Goal: Transaction & Acquisition: Download file/media

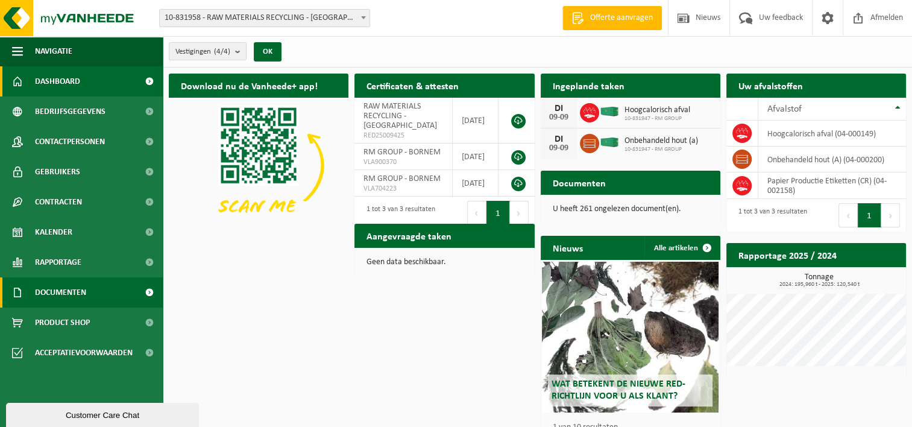
click at [88, 294] on link "Documenten" at bounding box center [81, 292] width 163 height 30
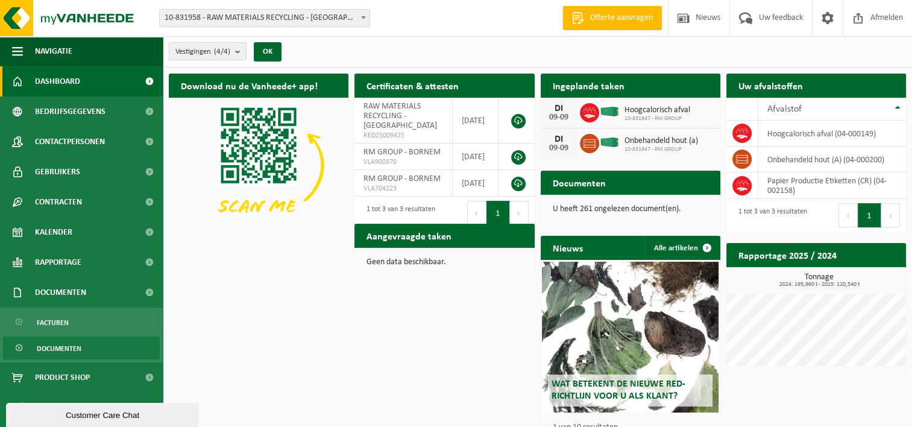
click at [72, 351] on span "Documenten" at bounding box center [59, 348] width 45 height 23
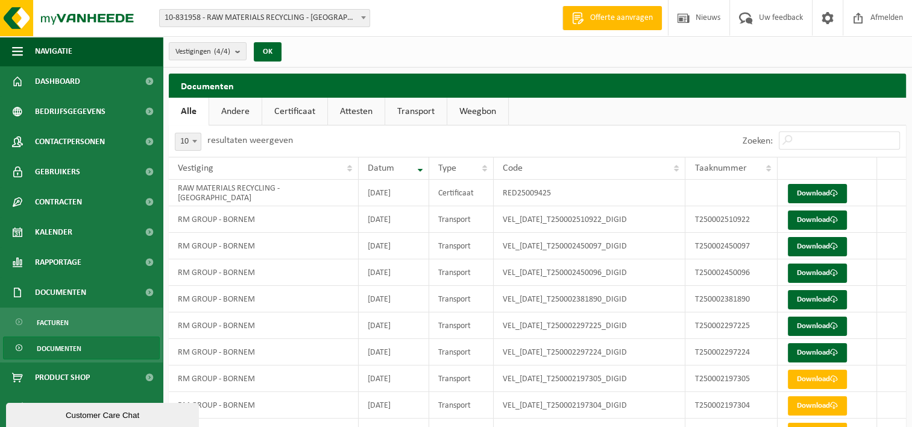
click at [266, 22] on span "10-831958 - RAW MATERIALS RECYCLING - [GEOGRAPHIC_DATA]" at bounding box center [265, 18] width 210 height 17
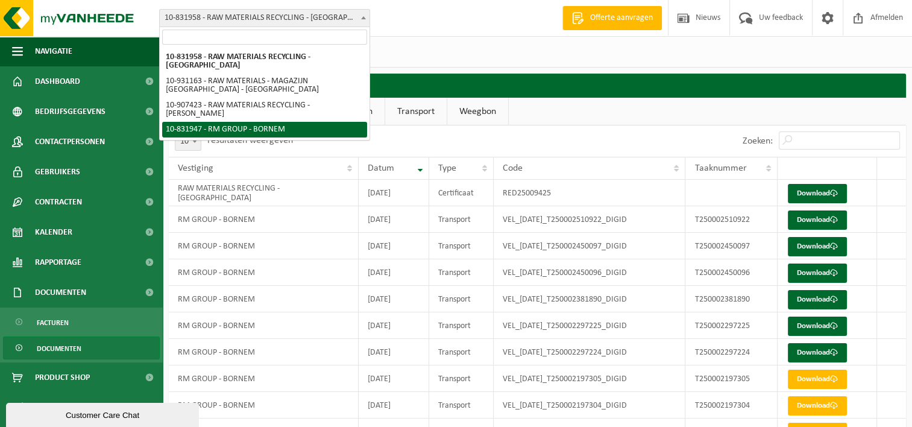
select select "91754"
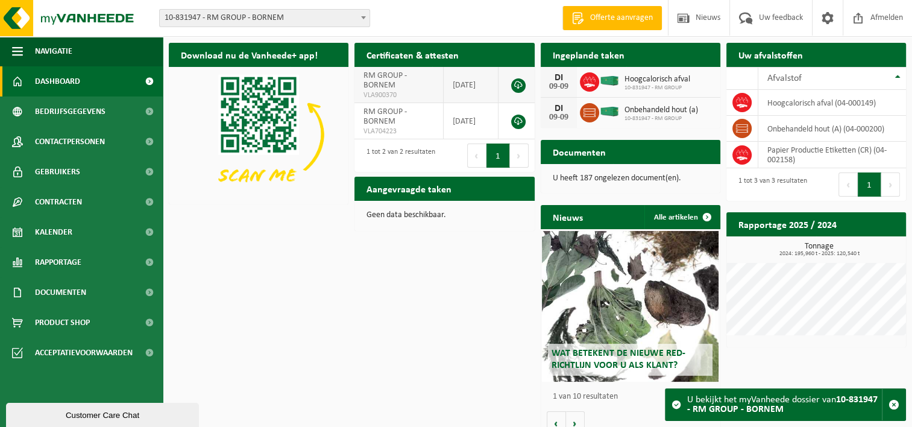
click at [464, 83] on td "[DATE]" at bounding box center [471, 85] width 55 height 36
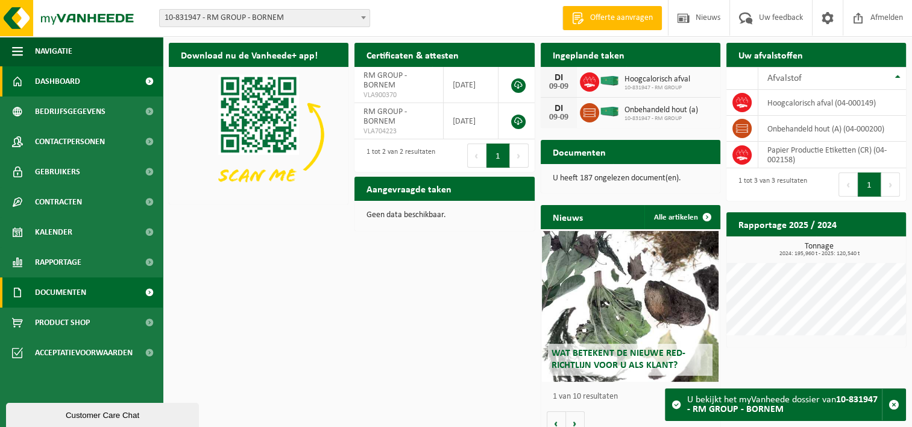
click at [80, 298] on span "Documenten" at bounding box center [60, 292] width 51 height 30
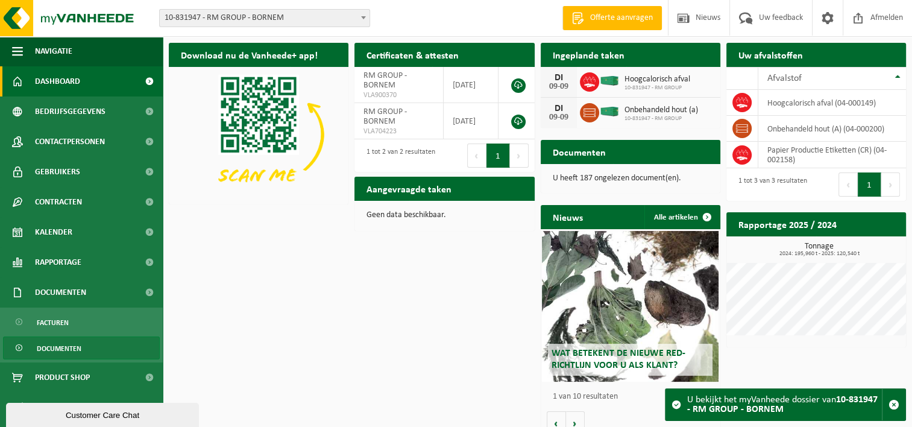
click at [80, 345] on span "Documenten" at bounding box center [59, 348] width 45 height 23
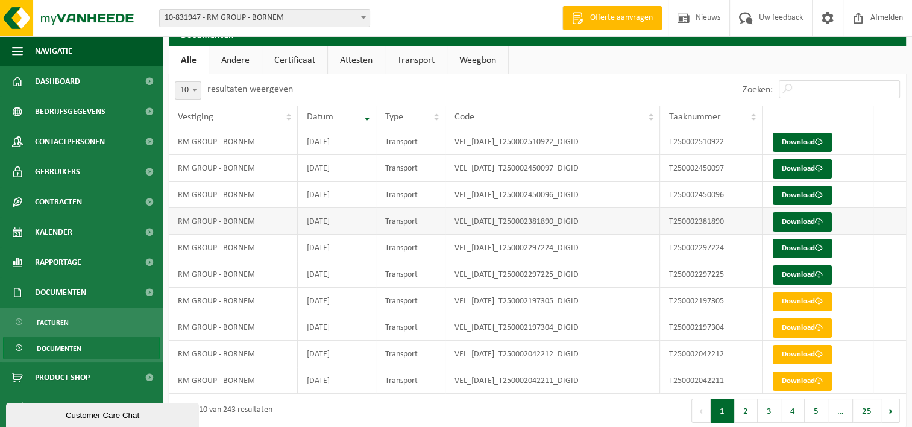
scroll to position [31, 0]
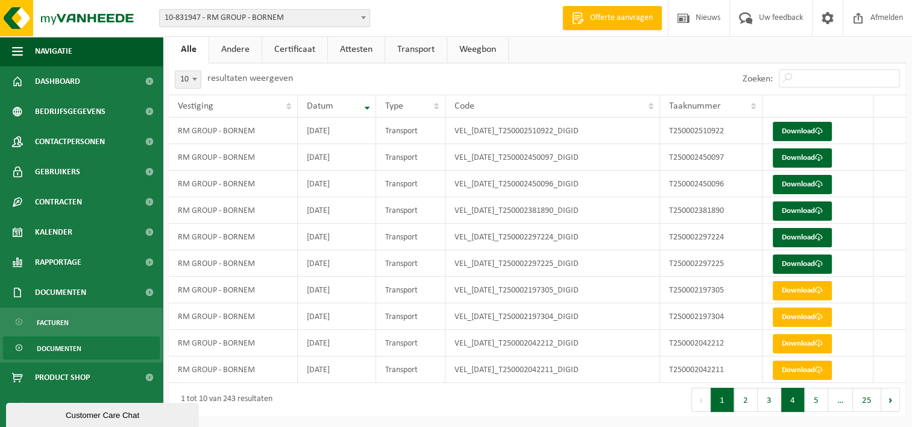
click at [793, 398] on button "4" at bounding box center [793, 400] width 24 height 24
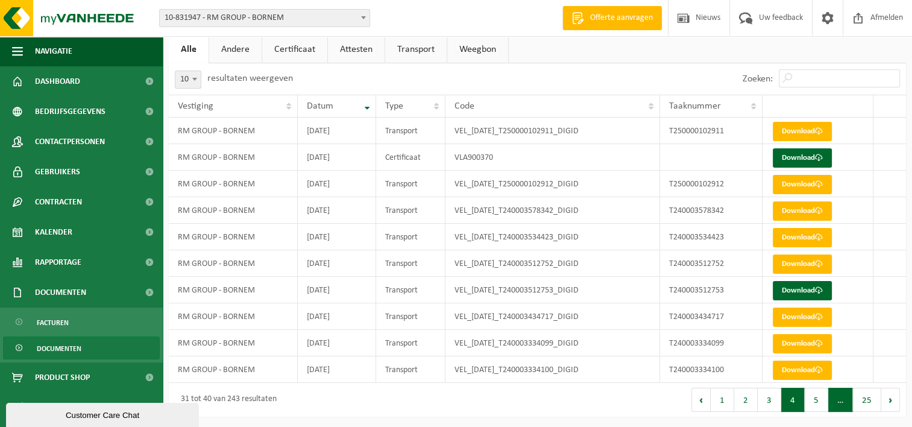
click at [846, 397] on span "…" at bounding box center [840, 400] width 25 height 24
click at [821, 400] on button "5" at bounding box center [817, 400] width 24 height 24
click at [814, 402] on button "6" at bounding box center [817, 400] width 24 height 24
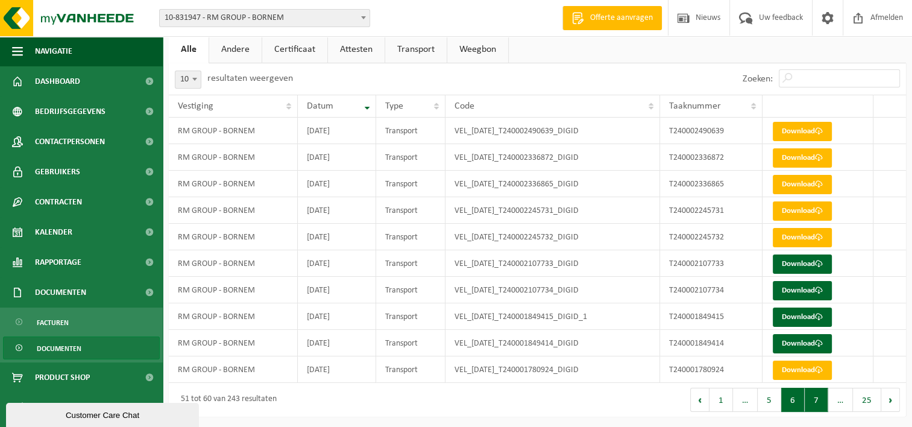
click at [824, 402] on button "7" at bounding box center [817, 400] width 24 height 24
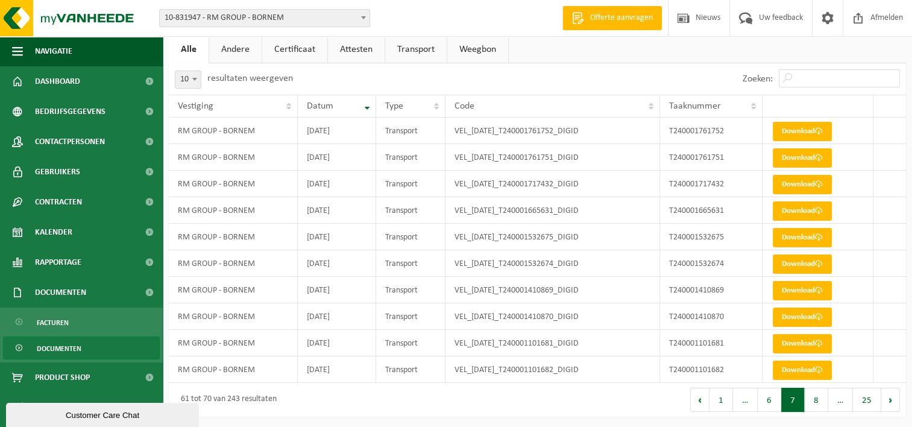
click at [824, 402] on button "8" at bounding box center [817, 400] width 24 height 24
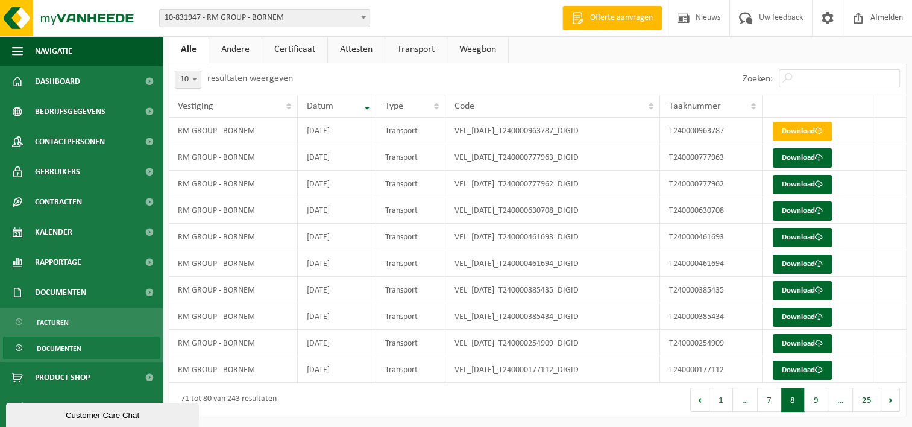
click at [824, 402] on button "9" at bounding box center [817, 400] width 24 height 24
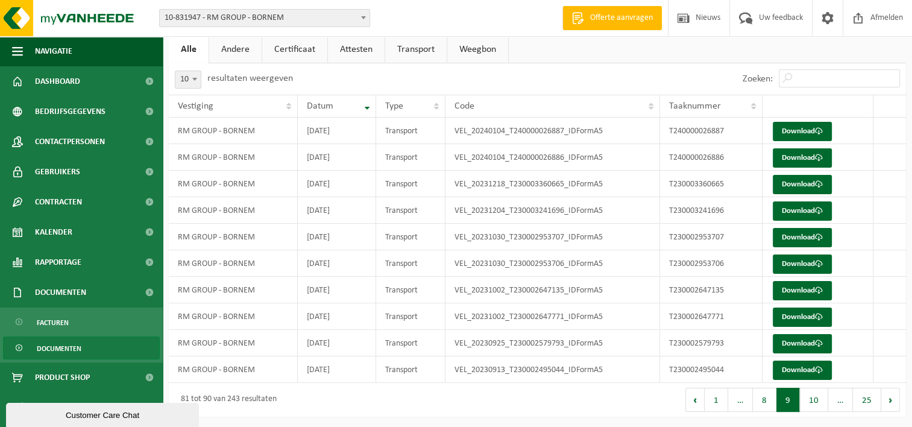
click at [824, 402] on button "10" at bounding box center [814, 400] width 28 height 24
click at [824, 402] on button "11" at bounding box center [814, 400] width 28 height 24
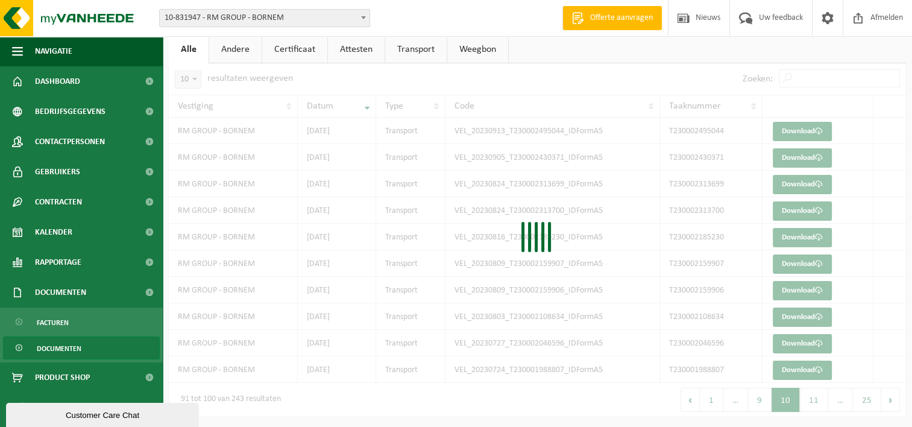
click at [824, 402] on div "10 25 50 100 10 resultaten weergeven Zoeken: Vestiging Datum Type Code Taaknumm…" at bounding box center [537, 239] width 737 height 353
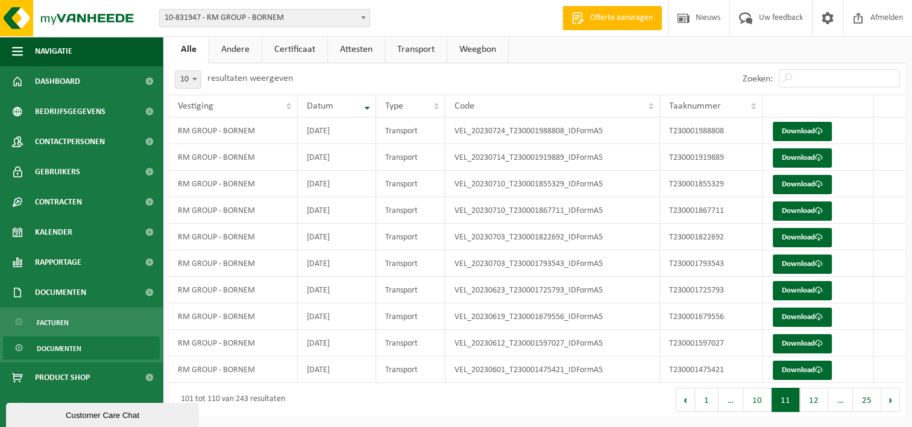
click at [824, 402] on button "12" at bounding box center [814, 400] width 28 height 24
click at [815, 400] on button "13" at bounding box center [814, 400] width 28 height 24
click at [790, 400] on button "13" at bounding box center [786, 400] width 28 height 24
click at [758, 396] on button "12" at bounding box center [757, 400] width 28 height 24
click at [757, 402] on button "11" at bounding box center [757, 400] width 28 height 24
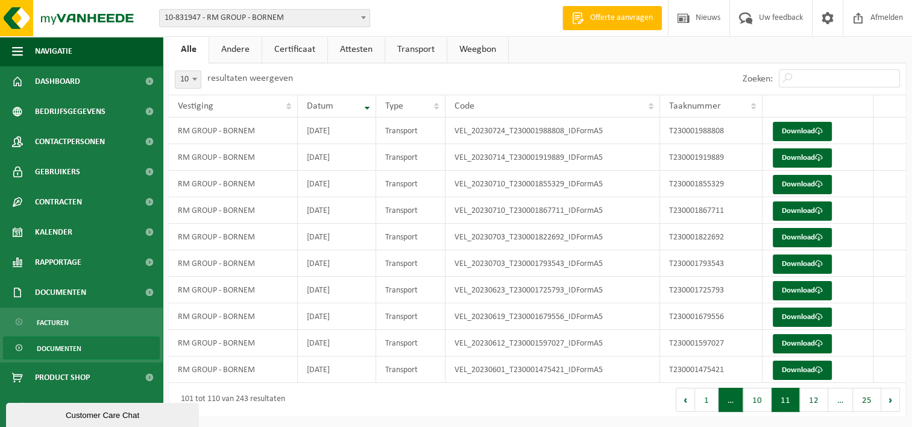
click at [728, 401] on span "…" at bounding box center [731, 400] width 25 height 24
click at [755, 398] on button "10" at bounding box center [757, 400] width 28 height 24
click at [739, 398] on span "…" at bounding box center [735, 400] width 25 height 24
click at [752, 399] on button "9" at bounding box center [760, 400] width 24 height 24
click at [795, 129] on link "Download" at bounding box center [802, 131] width 59 height 19
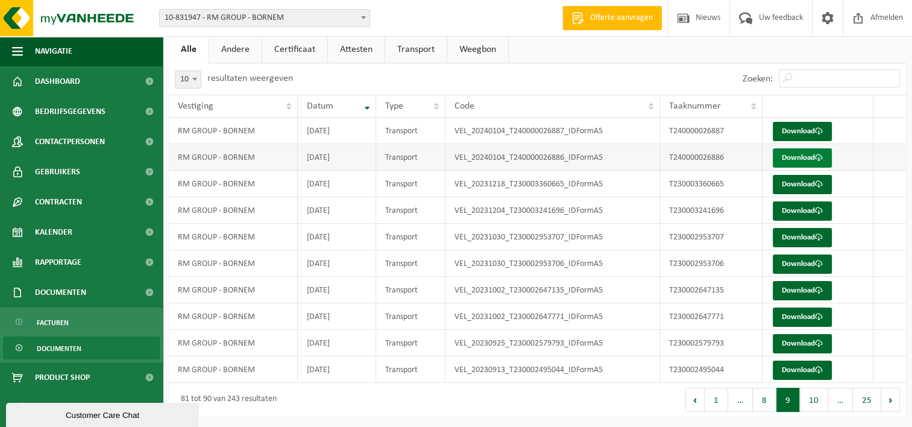
click at [810, 157] on link "Download" at bounding box center [802, 157] width 59 height 19
click at [768, 394] on button "8" at bounding box center [765, 400] width 24 height 24
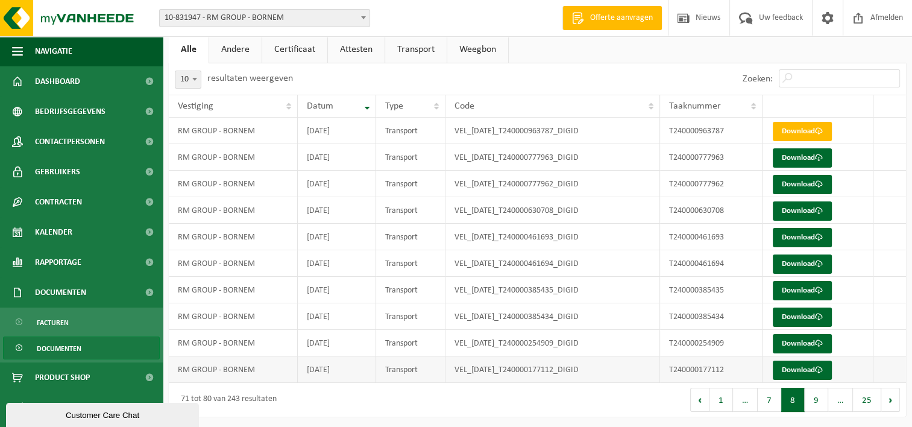
click at [364, 369] on td "2024-01-18" at bounding box center [337, 369] width 78 height 27
click at [817, 366] on span at bounding box center [819, 370] width 8 height 8
click at [820, 402] on button "9" at bounding box center [817, 400] width 24 height 24
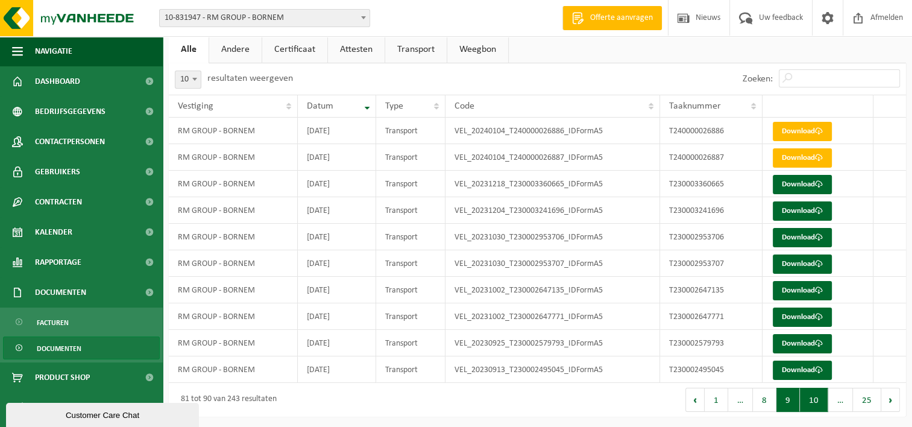
click at [813, 402] on button "10" at bounding box center [814, 400] width 28 height 24
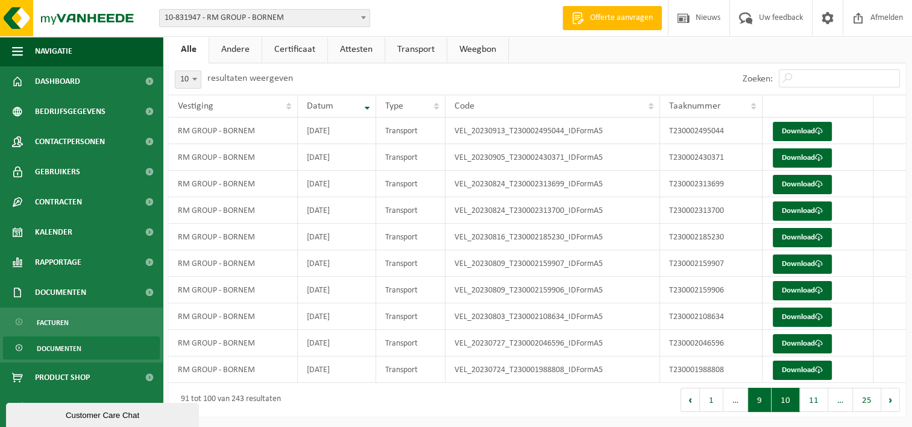
click at [761, 397] on button "9" at bounding box center [760, 400] width 24 height 24
click at [770, 401] on button "8" at bounding box center [765, 400] width 24 height 24
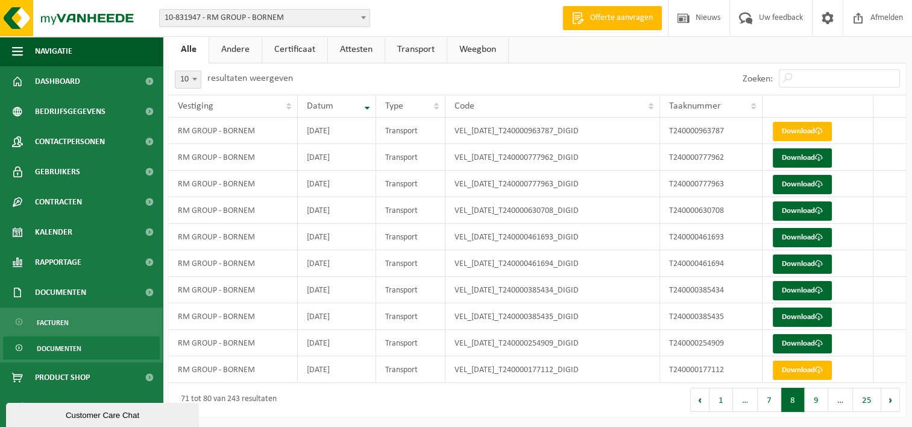
click at [798, 398] on button "8" at bounding box center [793, 400] width 24 height 24
click at [798, 400] on button "8" at bounding box center [793, 400] width 24 height 24
click at [354, 341] on td "2024-01-30" at bounding box center [337, 343] width 78 height 27
click at [799, 342] on link "Download" at bounding box center [802, 343] width 59 height 19
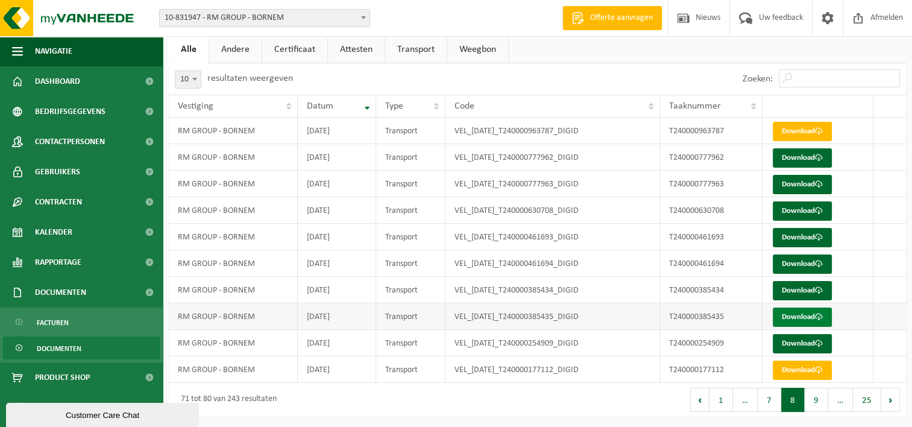
click at [799, 311] on link "Download" at bounding box center [802, 316] width 59 height 19
click at [813, 315] on link "Download" at bounding box center [802, 316] width 59 height 19
click at [263, 77] on label "resultaten weergeven" at bounding box center [250, 79] width 86 height 10
click at [214, 70] on select "10 25 50 100" at bounding box center [196, 69] width 36 height 1
click at [463, 47] on link "Weegbon" at bounding box center [477, 50] width 61 height 28
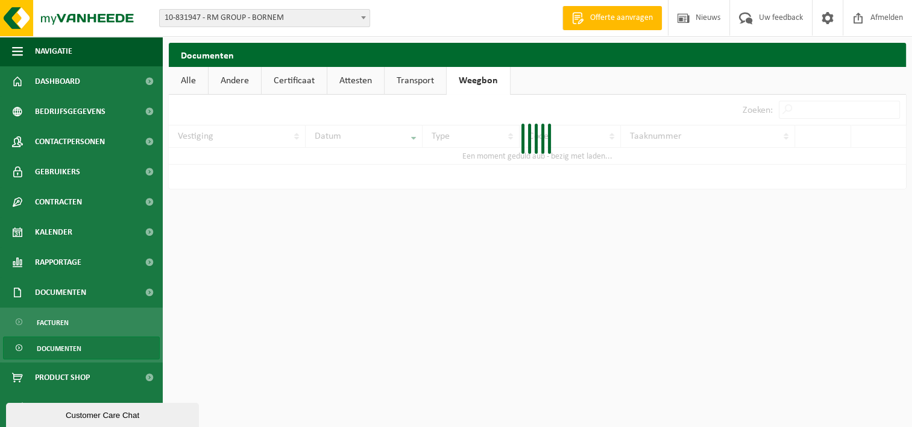
scroll to position [0, 0]
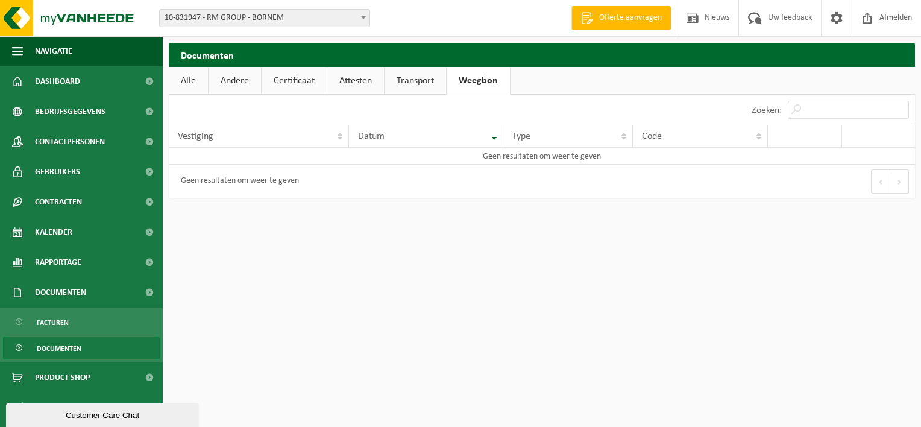
click at [406, 74] on link "Transport" at bounding box center [415, 81] width 61 height 28
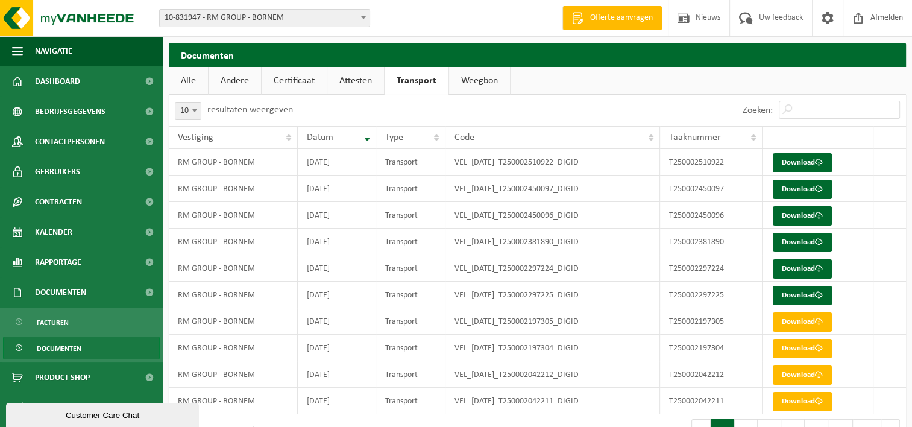
click at [203, 82] on link "Alle" at bounding box center [188, 81] width 39 height 28
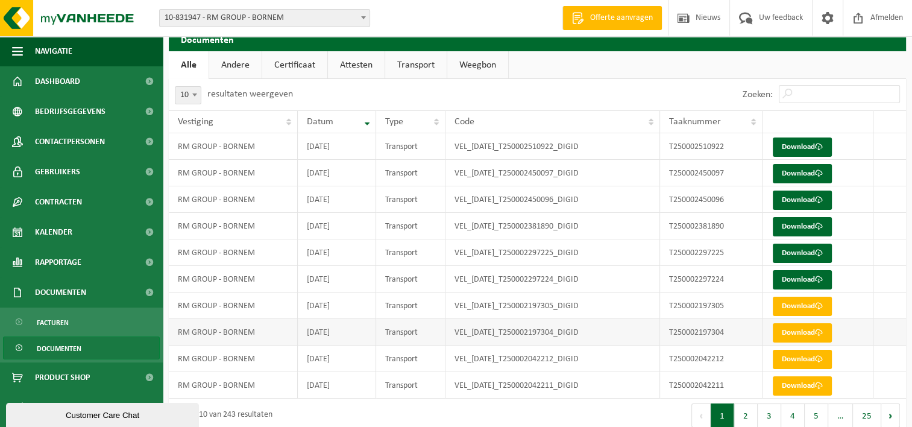
scroll to position [31, 0]
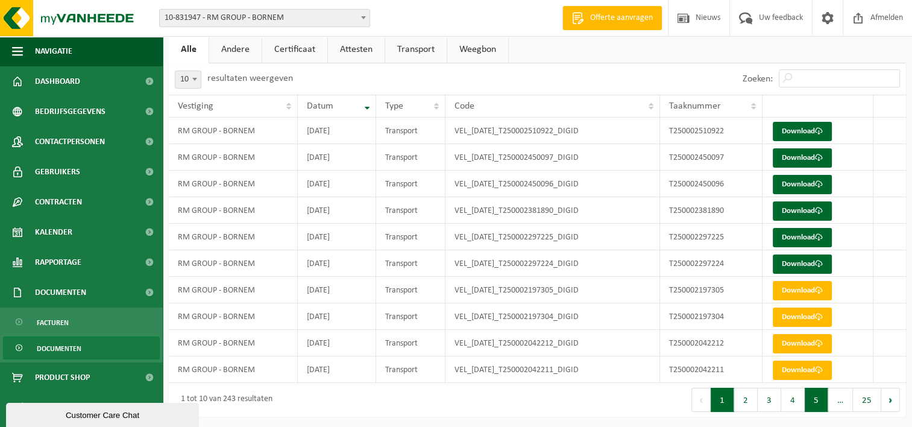
click at [814, 403] on button "5" at bounding box center [817, 400] width 24 height 24
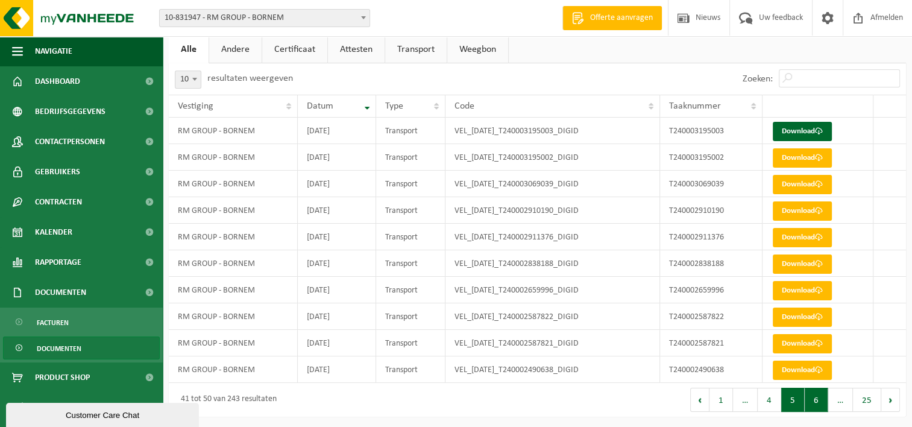
click at [811, 400] on button "6" at bounding box center [817, 400] width 24 height 24
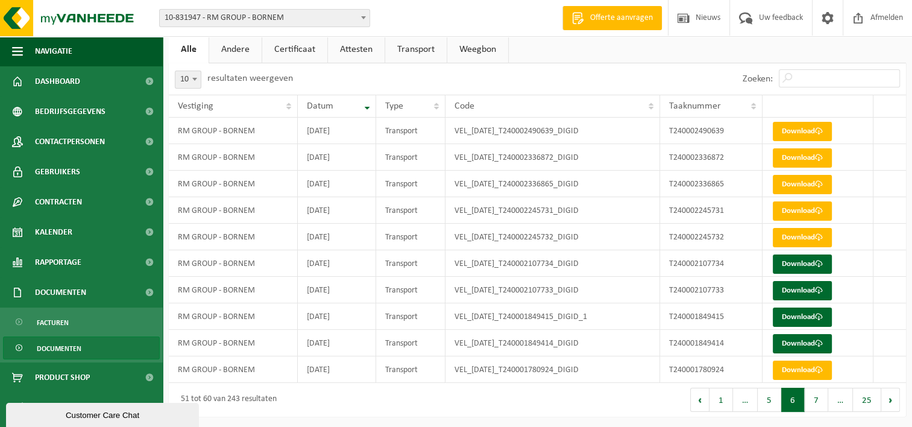
click at [818, 398] on button "7" at bounding box center [817, 400] width 24 height 24
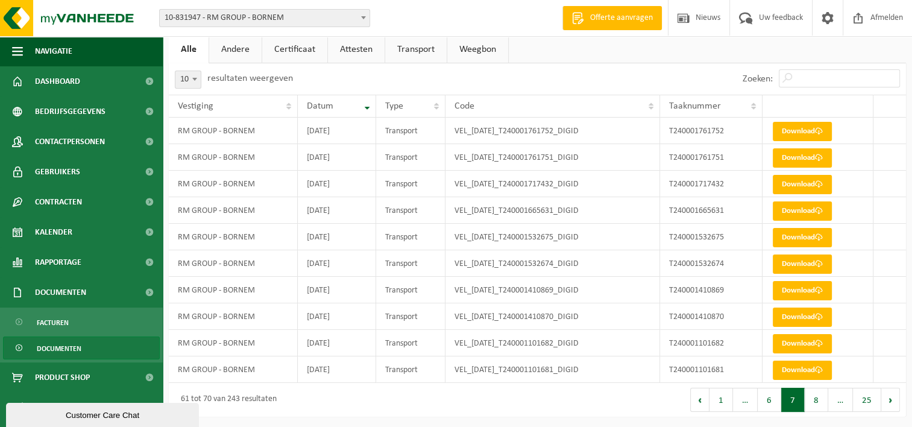
click at [818, 398] on button "8" at bounding box center [817, 400] width 24 height 24
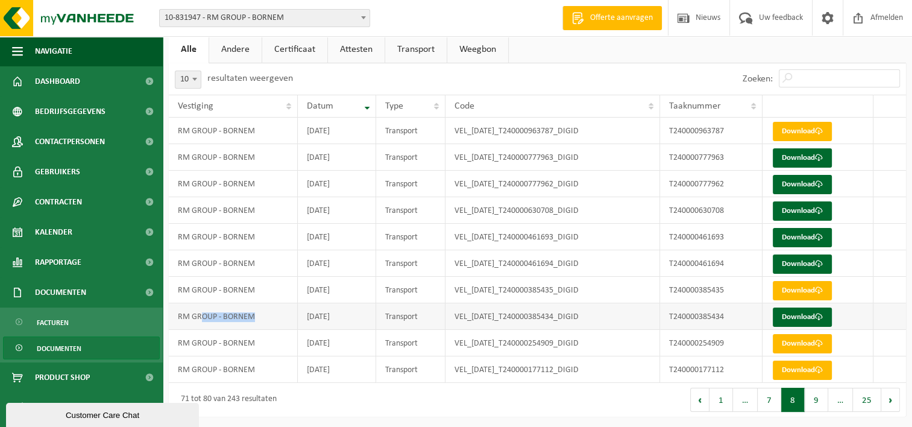
drag, startPoint x: 201, startPoint y: 318, endPoint x: 280, endPoint y: 322, distance: 78.5
click at [280, 322] on td "RM GROUP - BORNEM" at bounding box center [233, 316] width 129 height 27
click at [701, 312] on td "T240000385434" at bounding box center [711, 316] width 102 height 27
click at [804, 315] on link "Download" at bounding box center [802, 316] width 59 height 19
click at [811, 289] on link "Download" at bounding box center [802, 290] width 59 height 19
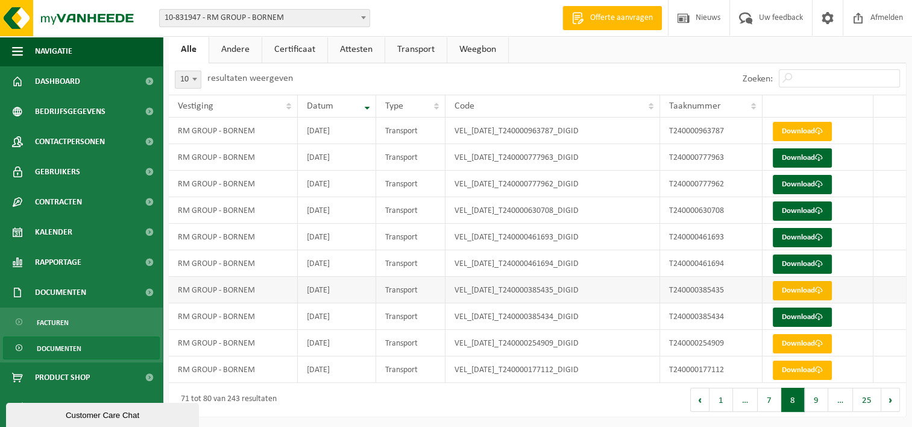
click at [793, 285] on link "Download" at bounding box center [802, 290] width 59 height 19
click at [791, 314] on link "Download" at bounding box center [802, 316] width 59 height 19
click at [803, 261] on link "Download" at bounding box center [802, 263] width 59 height 19
click at [802, 235] on link "Download" at bounding box center [802, 237] width 59 height 19
click at [801, 210] on link "Download" at bounding box center [802, 210] width 59 height 19
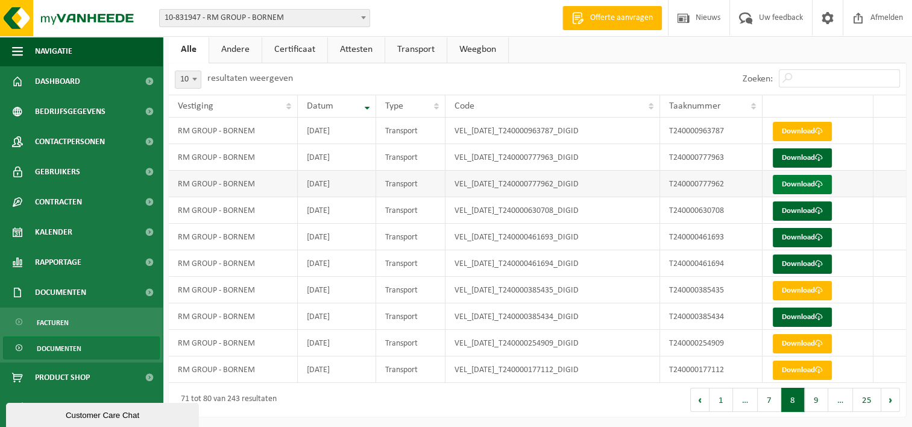
click at [787, 183] on link "Download" at bounding box center [802, 184] width 59 height 19
click at [357, 153] on td "2024-03-13" at bounding box center [337, 157] width 78 height 27
click at [819, 156] on span at bounding box center [819, 158] width 8 height 8
click at [815, 398] on button "9" at bounding box center [817, 400] width 24 height 24
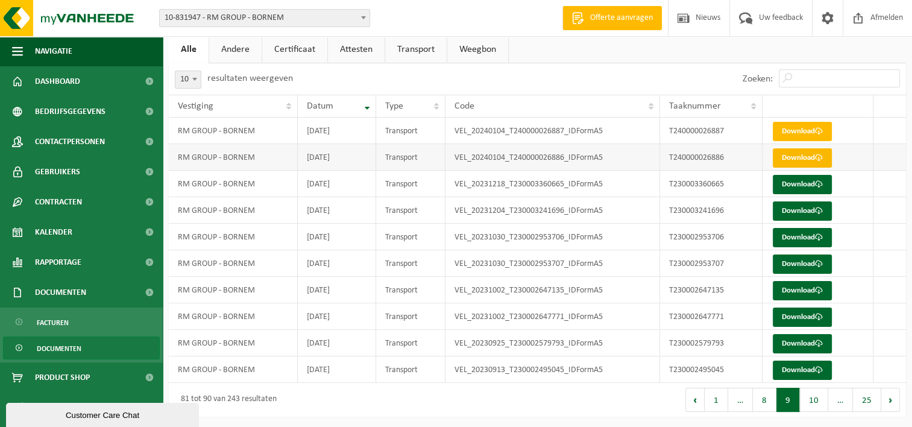
click at [802, 157] on link "Download" at bounding box center [802, 157] width 59 height 19
click at [797, 128] on link "Download" at bounding box center [802, 131] width 59 height 19
click at [784, 125] on link "Download" at bounding box center [802, 131] width 59 height 19
click at [785, 154] on link "Download" at bounding box center [802, 157] width 59 height 19
click at [803, 132] on link "Download" at bounding box center [802, 131] width 59 height 19
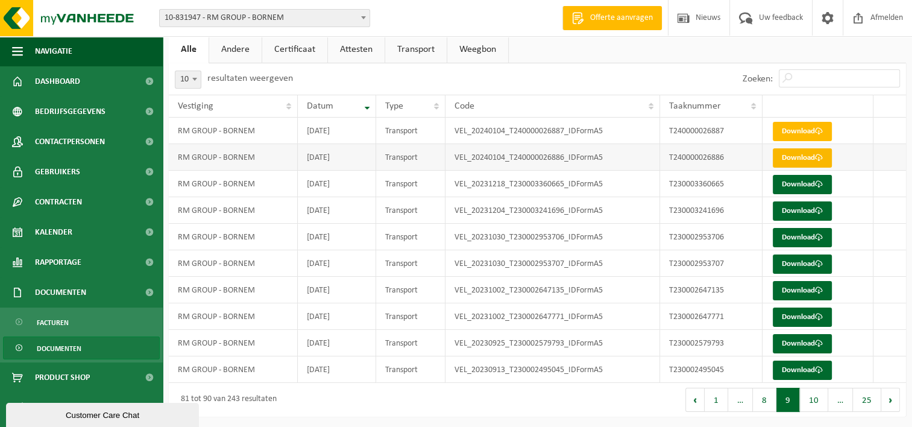
click at [793, 153] on link "Download" at bounding box center [802, 157] width 59 height 19
